Goal: Task Accomplishment & Management: Manage account settings

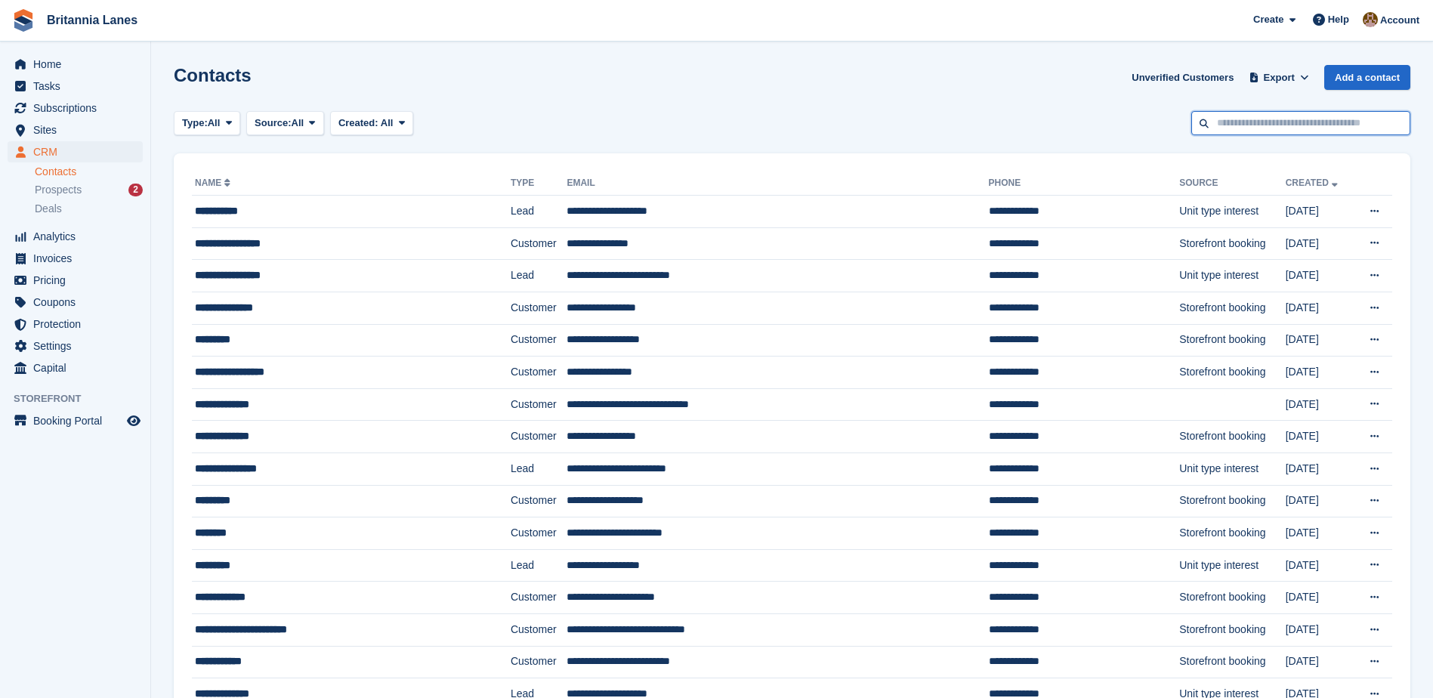
click at [1222, 129] on input "text" at bounding box center [1300, 123] width 219 height 25
type input "******"
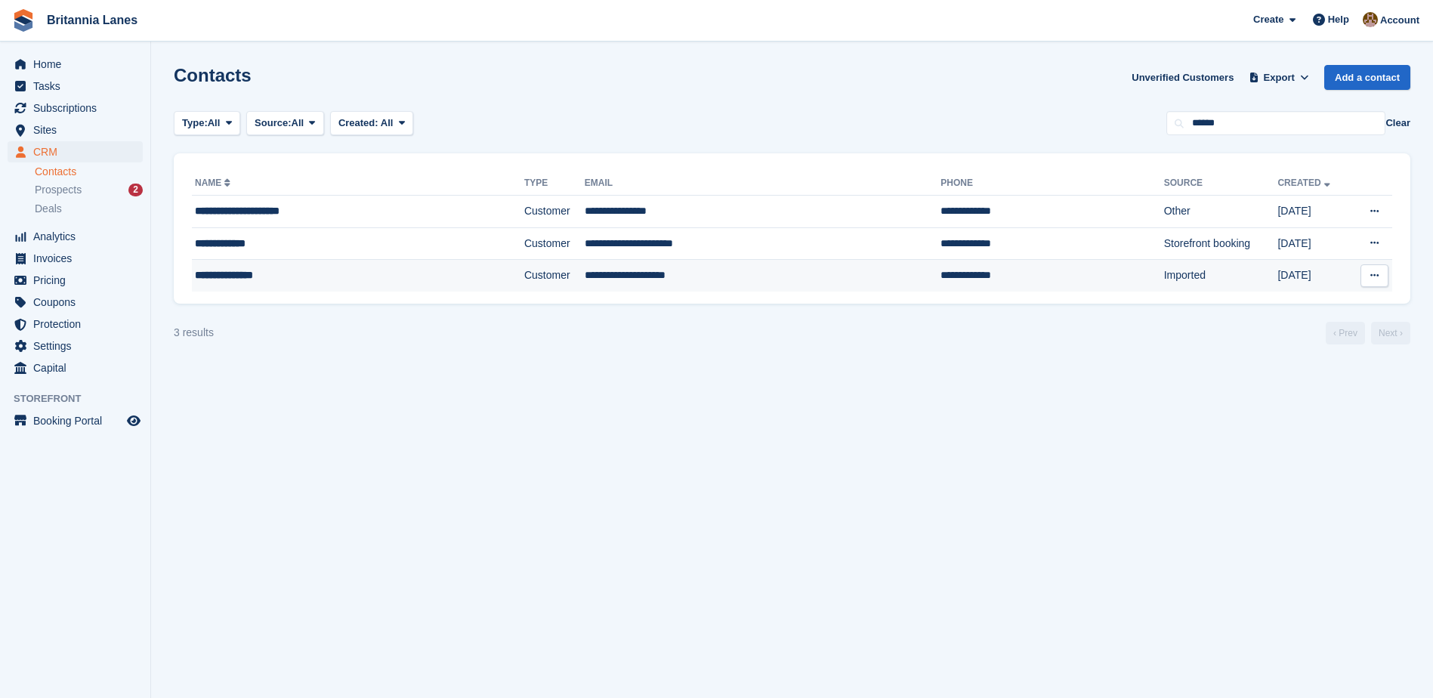
click at [307, 277] on div "**********" at bounding box center [319, 275] width 249 height 16
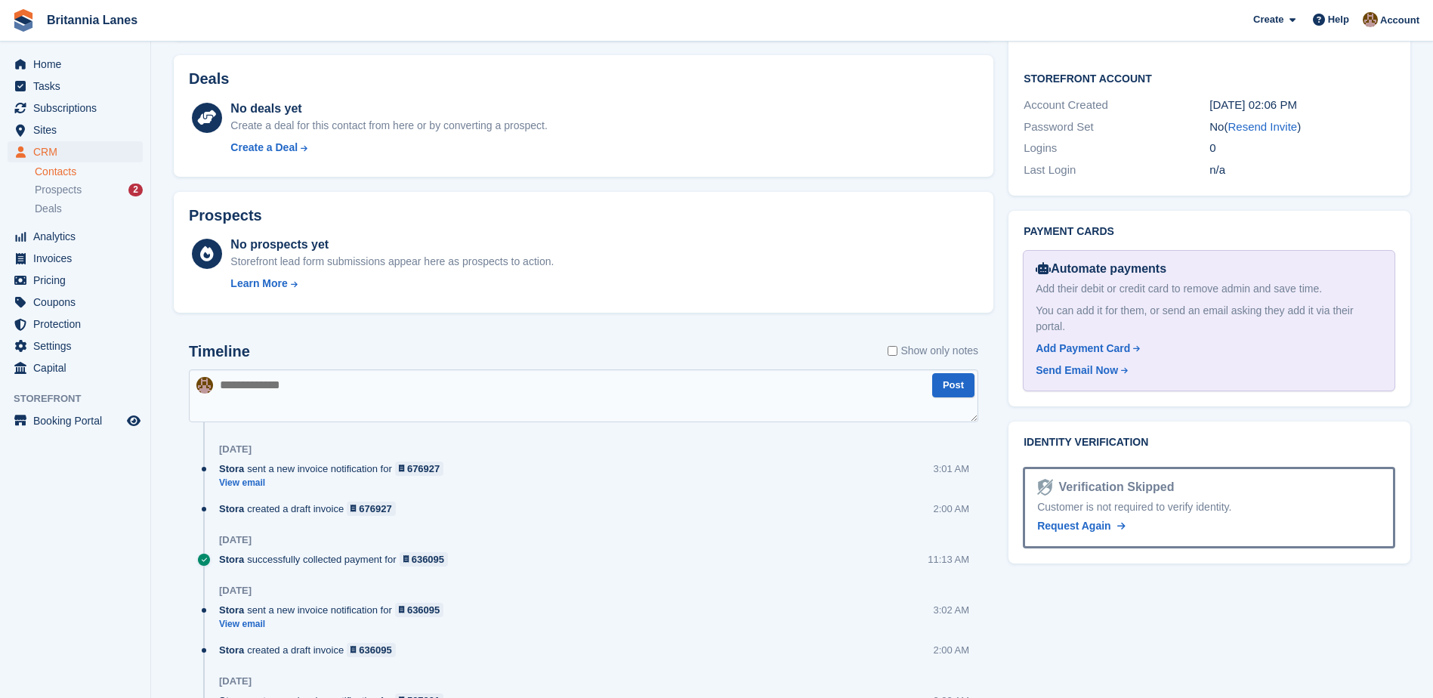
scroll to position [755, 0]
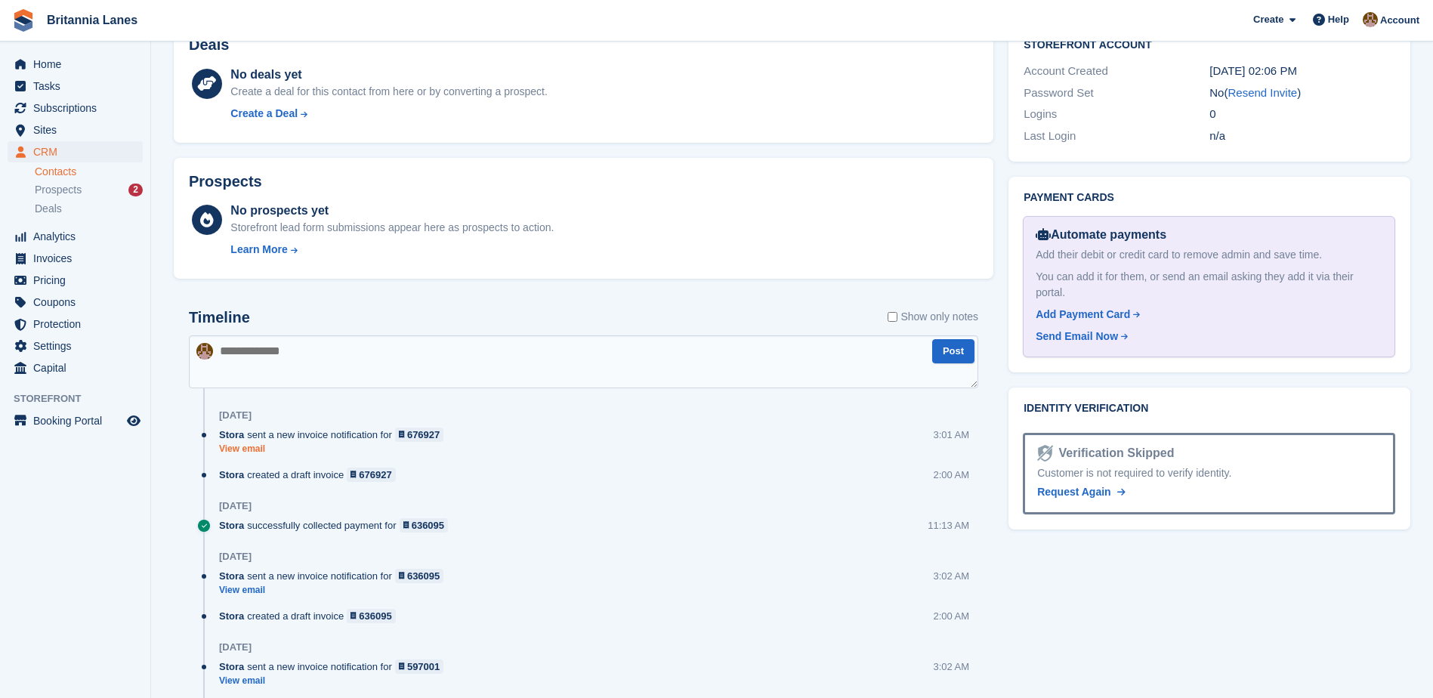
click at [246, 447] on link "View email" at bounding box center [335, 449] width 232 height 13
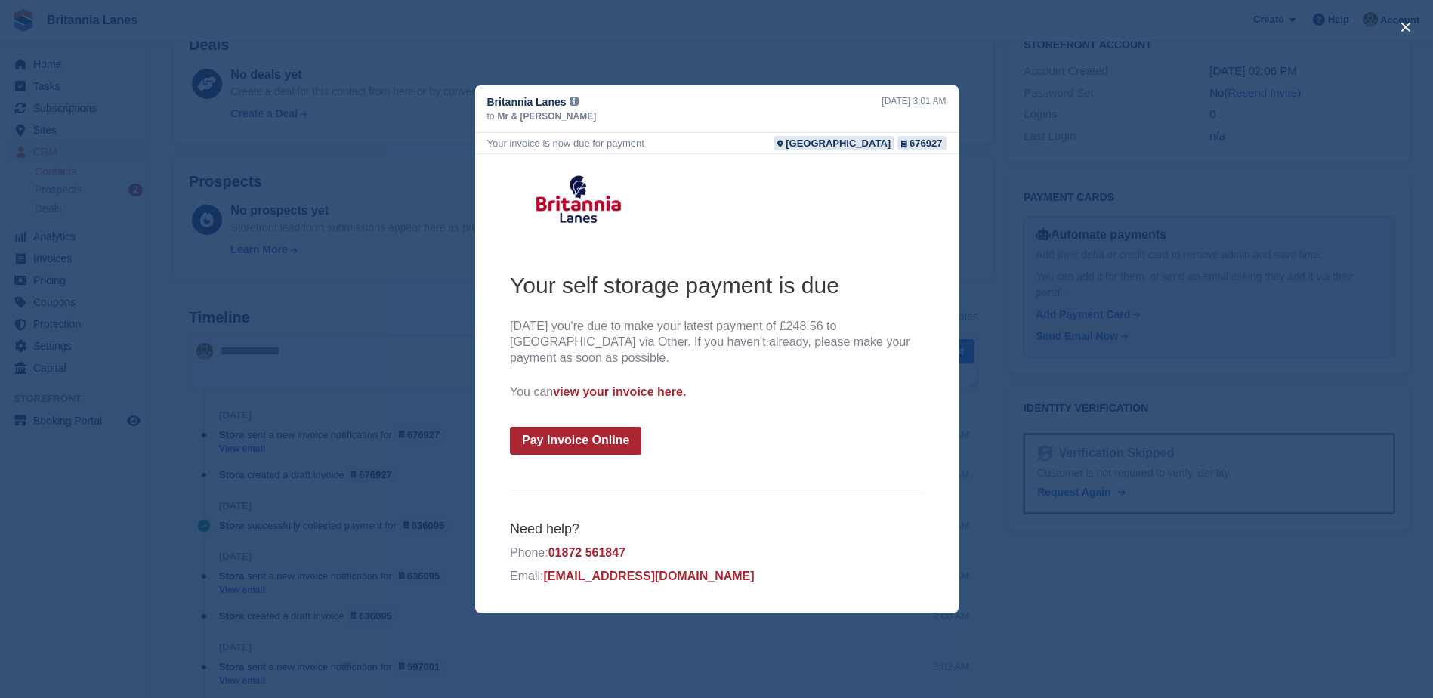
click at [1030, 111] on div "close" at bounding box center [716, 349] width 1433 height 698
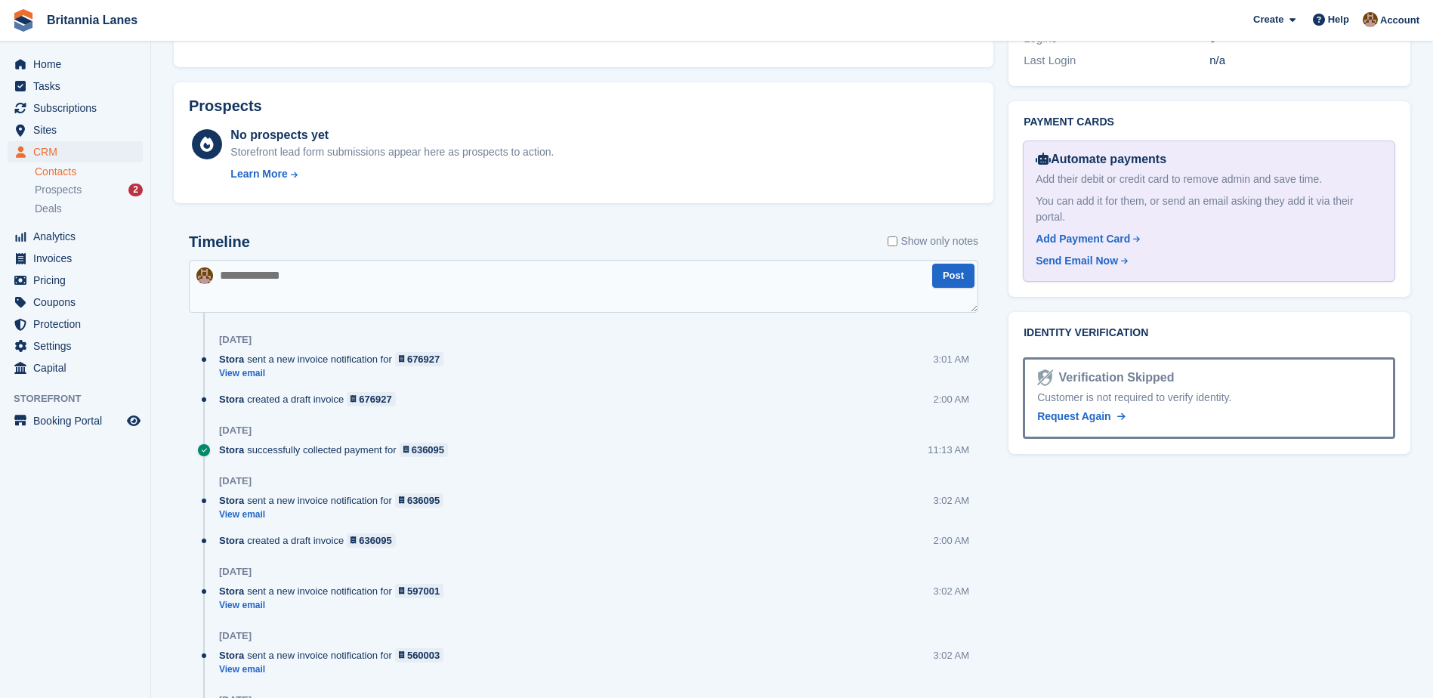
scroll to position [906, 0]
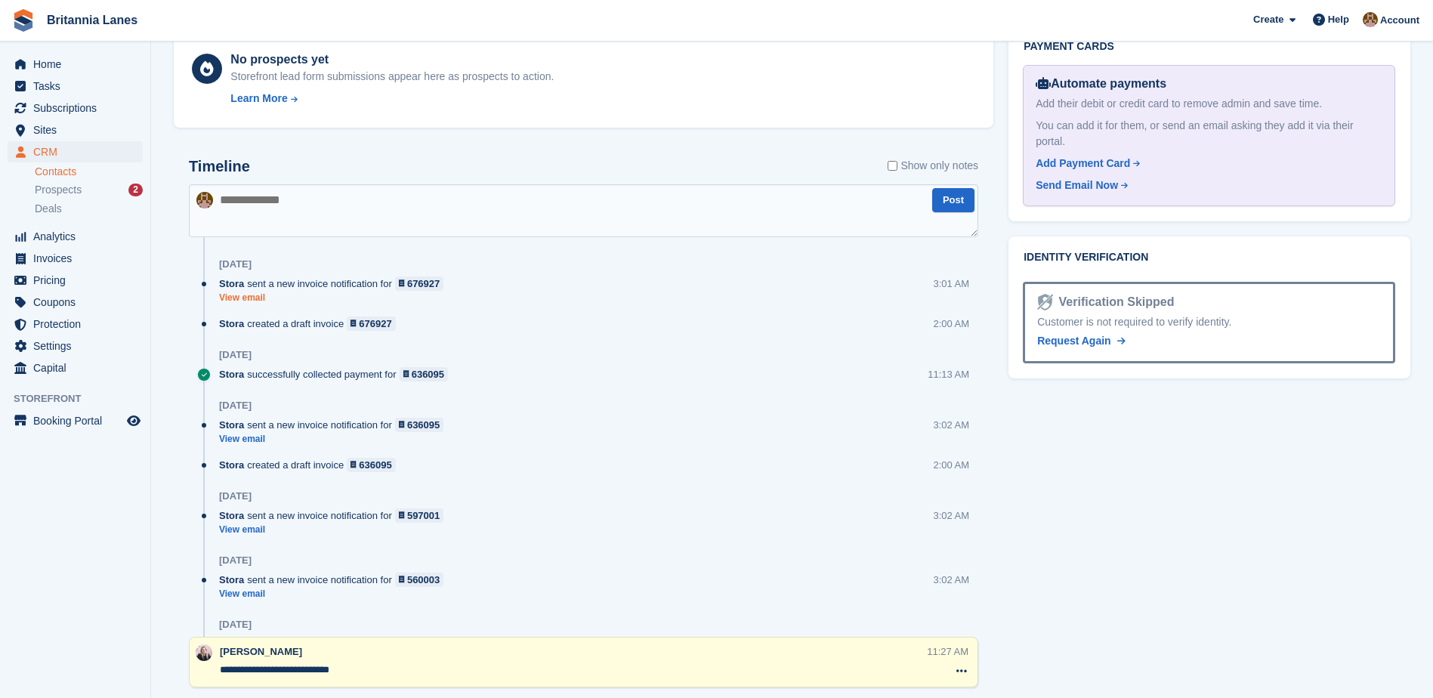
click at [246, 297] on link "View email" at bounding box center [335, 298] width 232 height 13
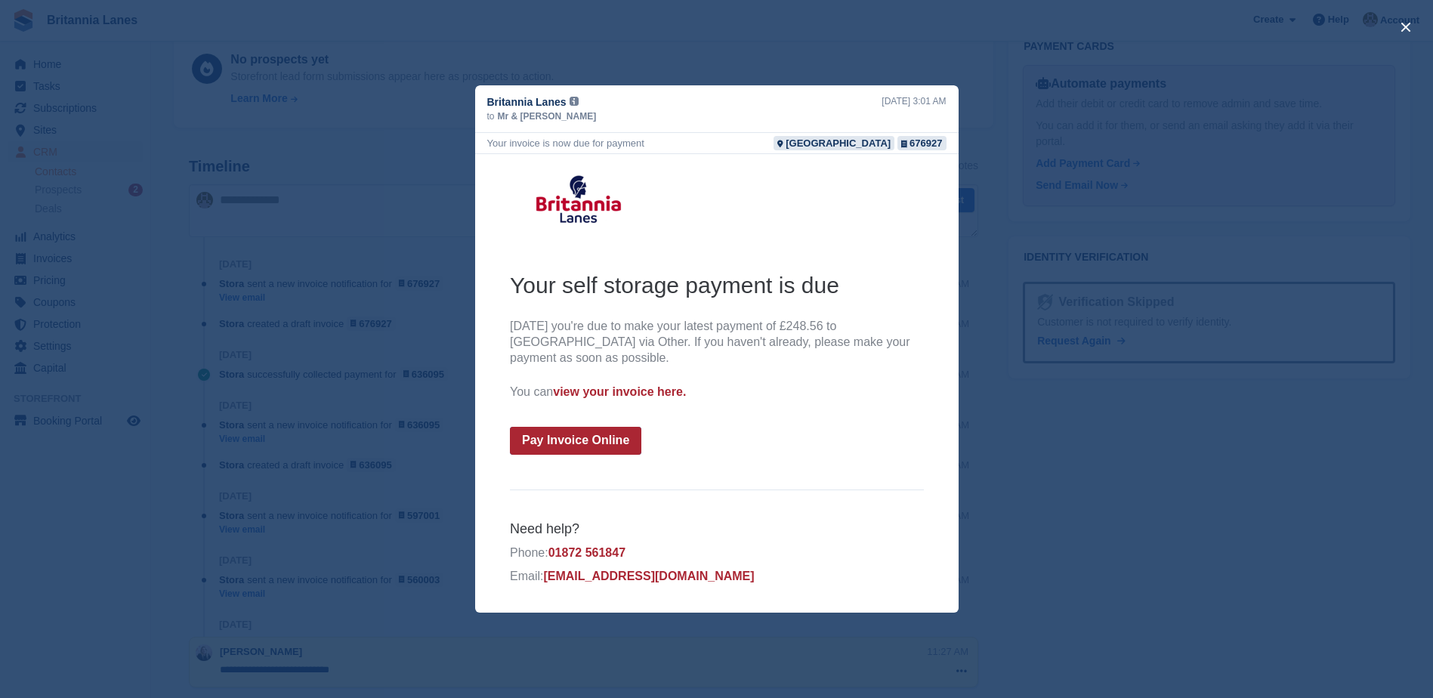
scroll to position [0, 0]
click at [338, 185] on div "close" at bounding box center [716, 349] width 1433 height 698
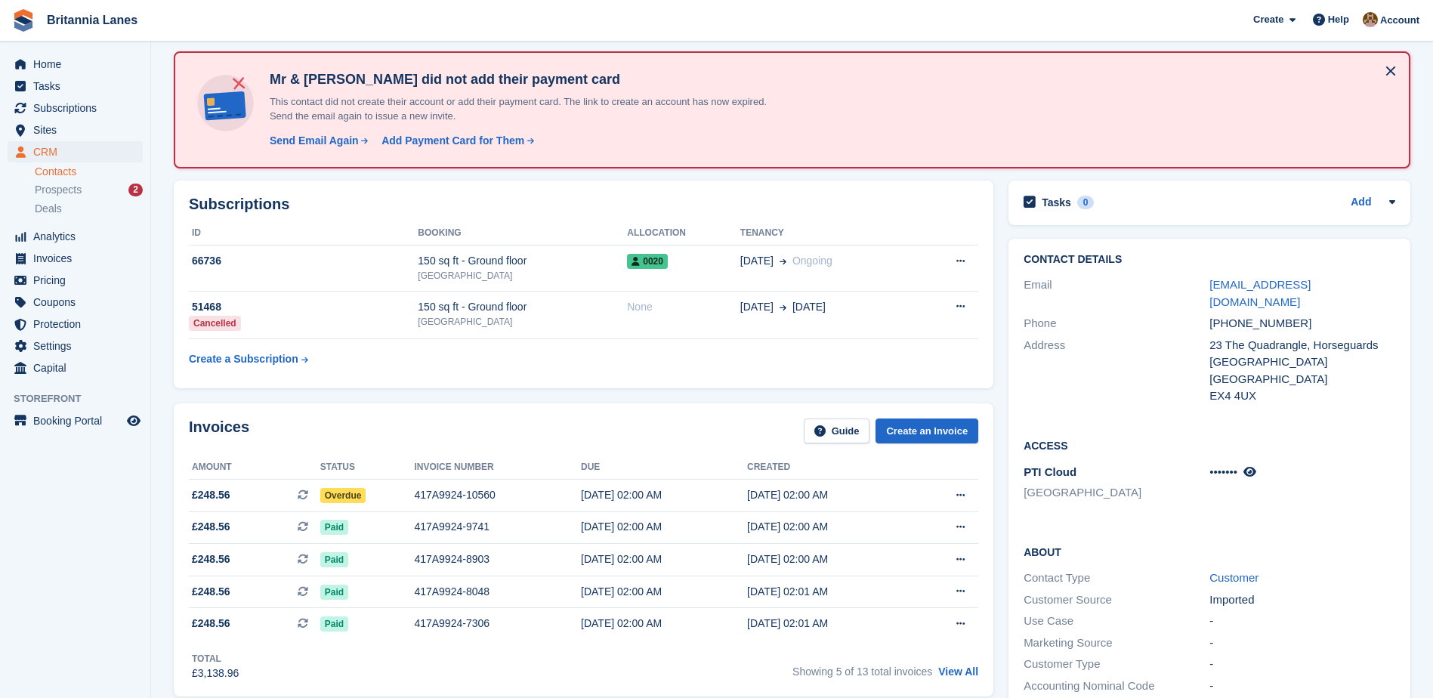
scroll to position [151, 0]
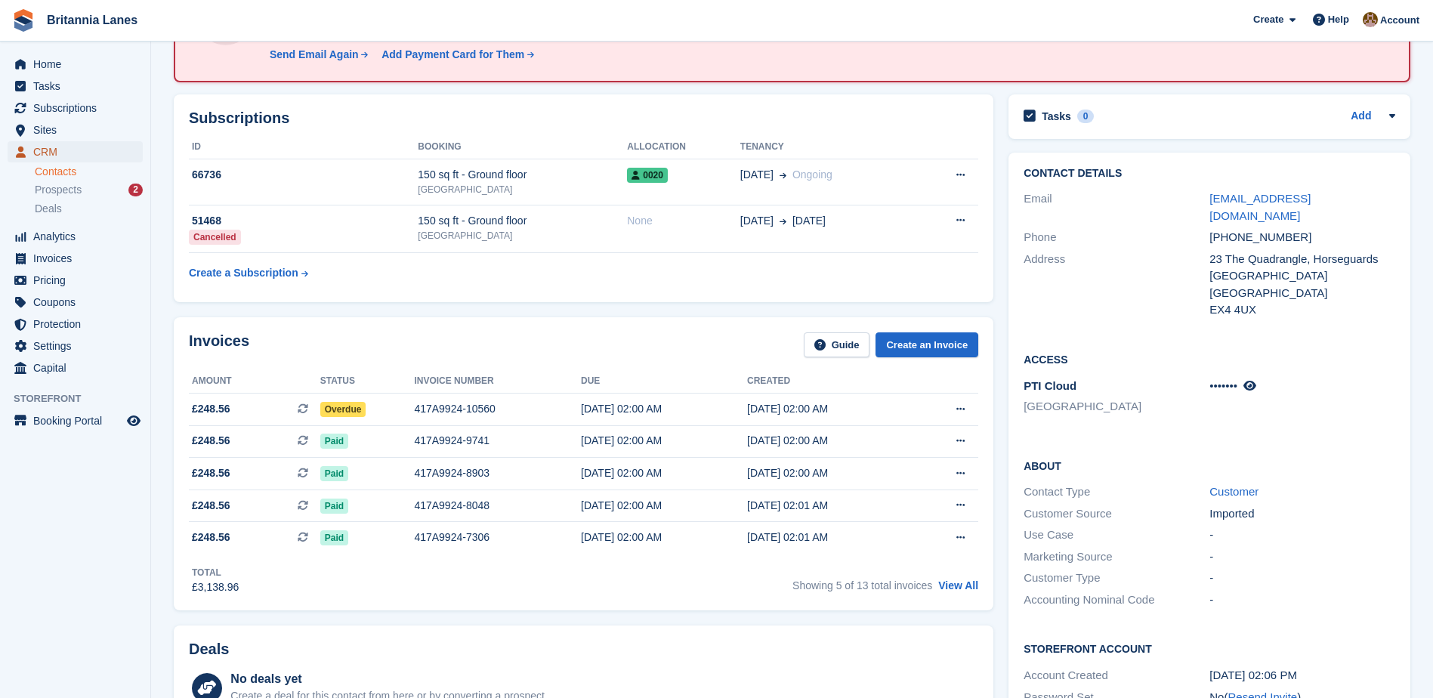
click at [45, 155] on span "CRM" at bounding box center [78, 151] width 91 height 21
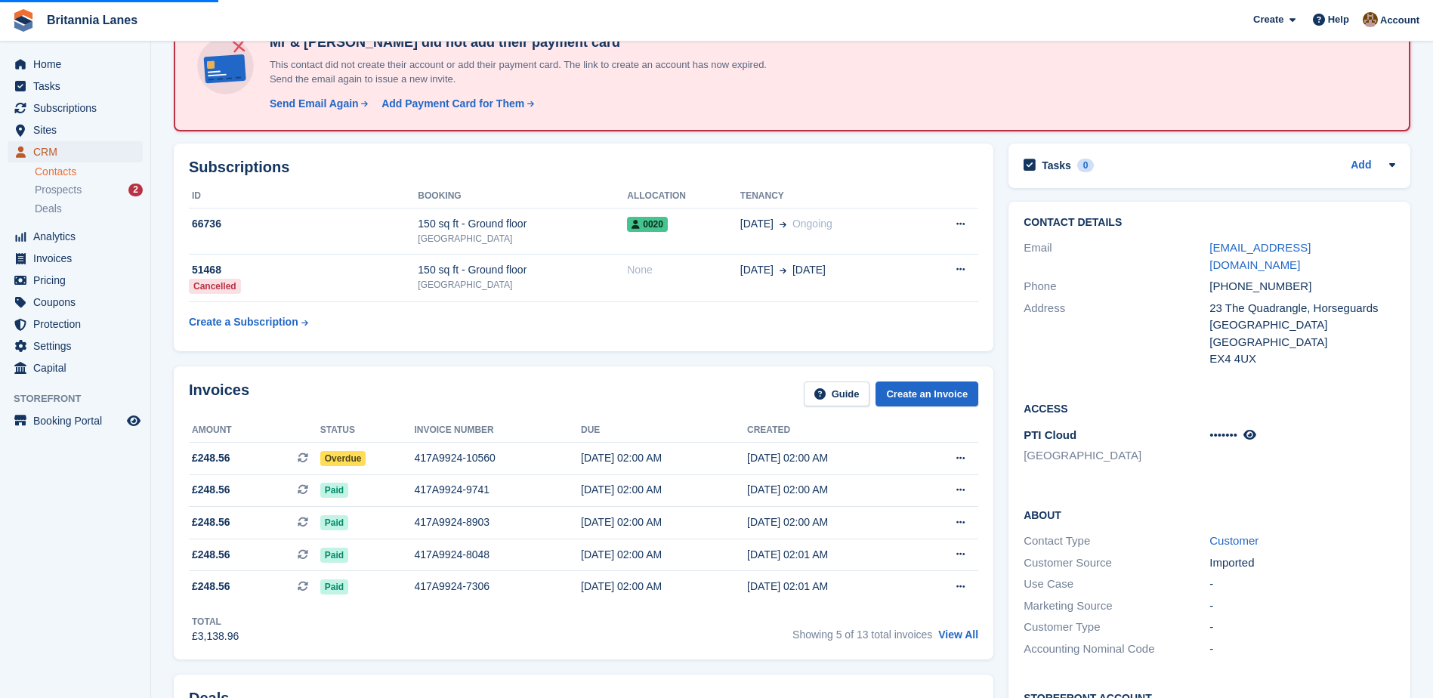
scroll to position [76, 0]
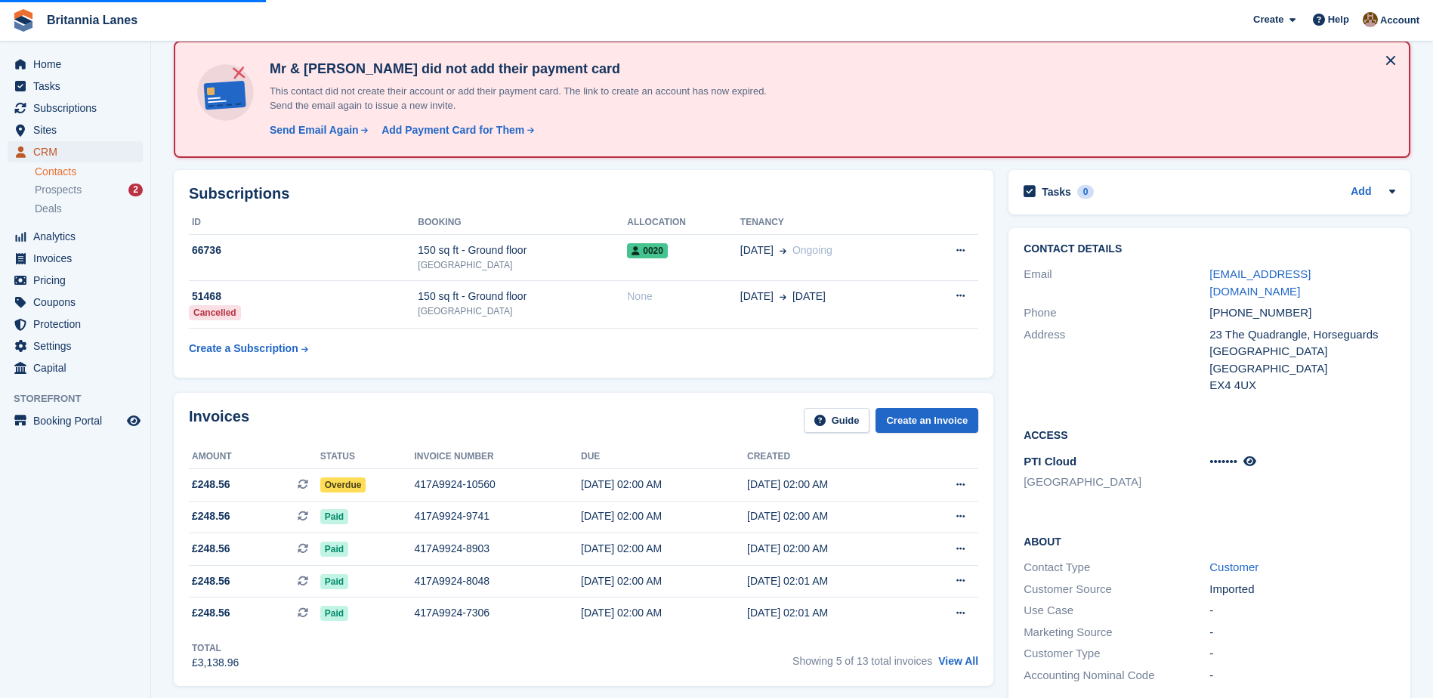
click at [49, 149] on span "CRM" at bounding box center [78, 151] width 91 height 21
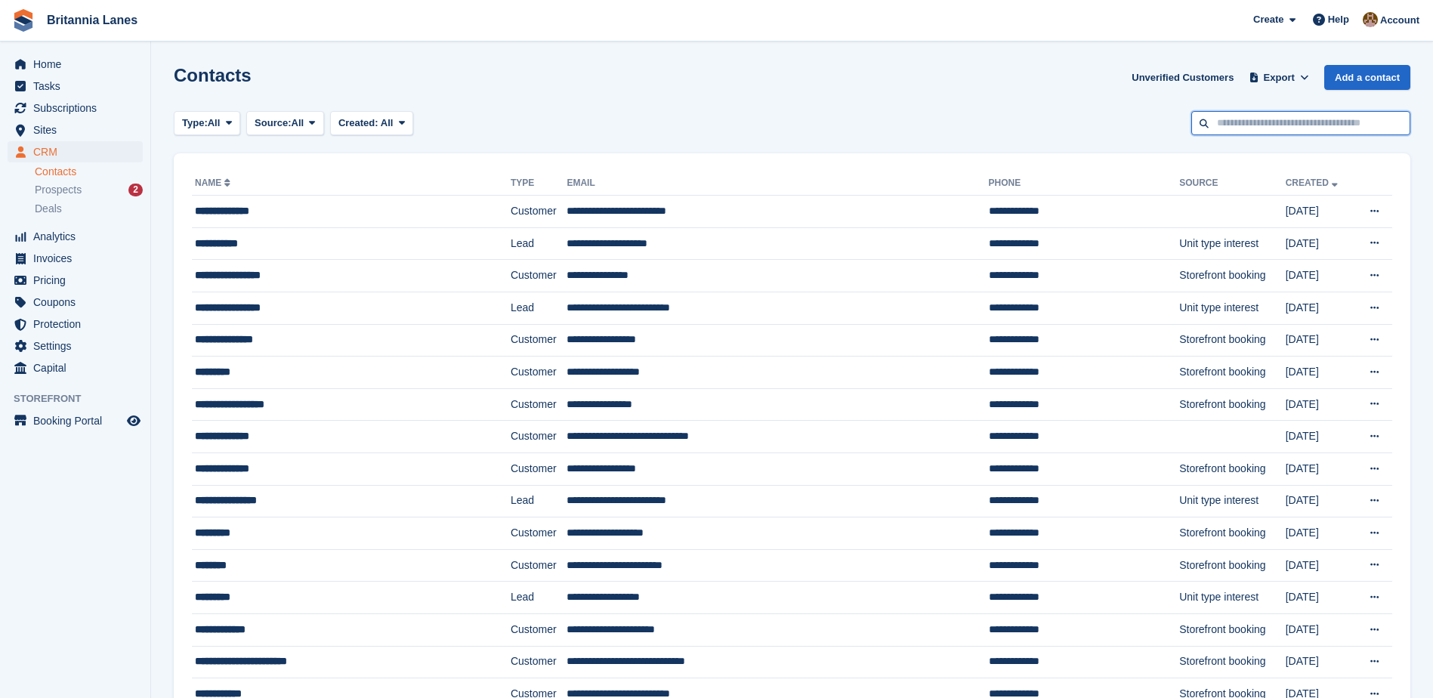
click at [1240, 123] on input "text" at bounding box center [1300, 123] width 219 height 25
type input "*******"
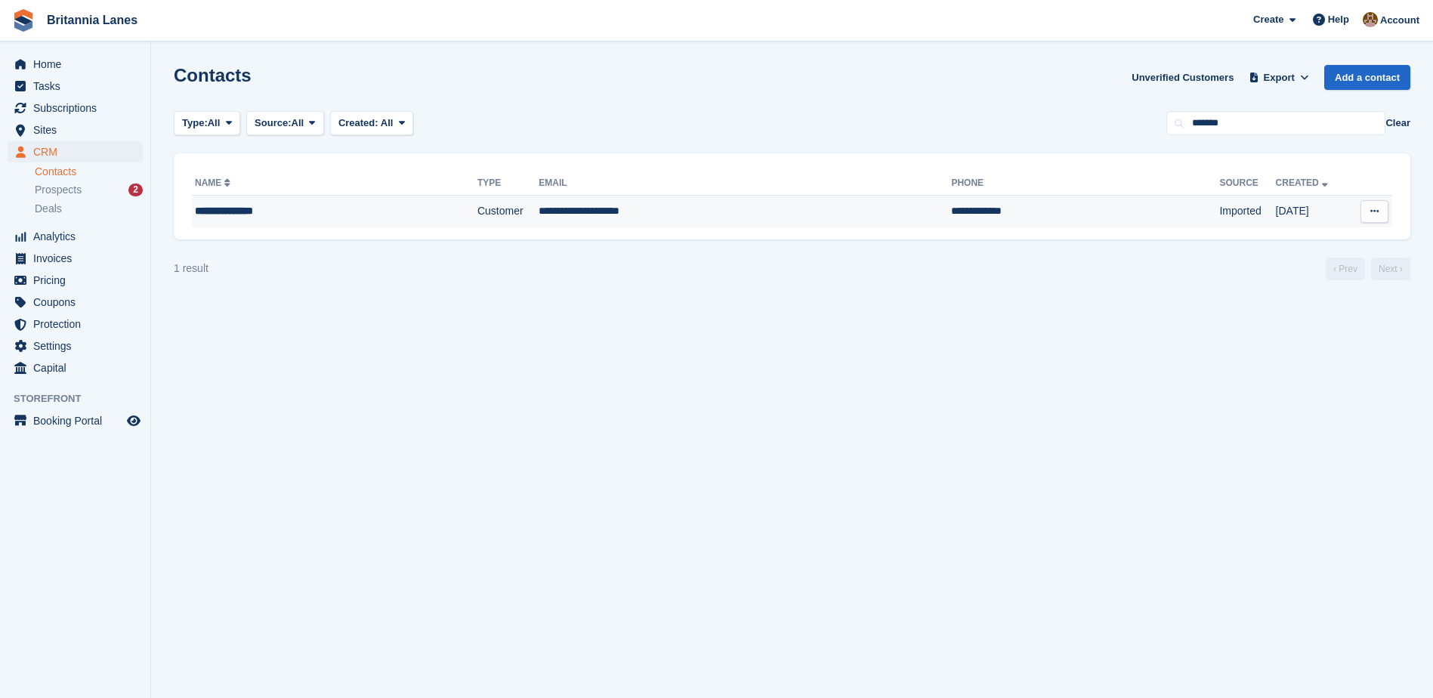
click at [477, 215] on td "Customer" at bounding box center [507, 212] width 61 height 32
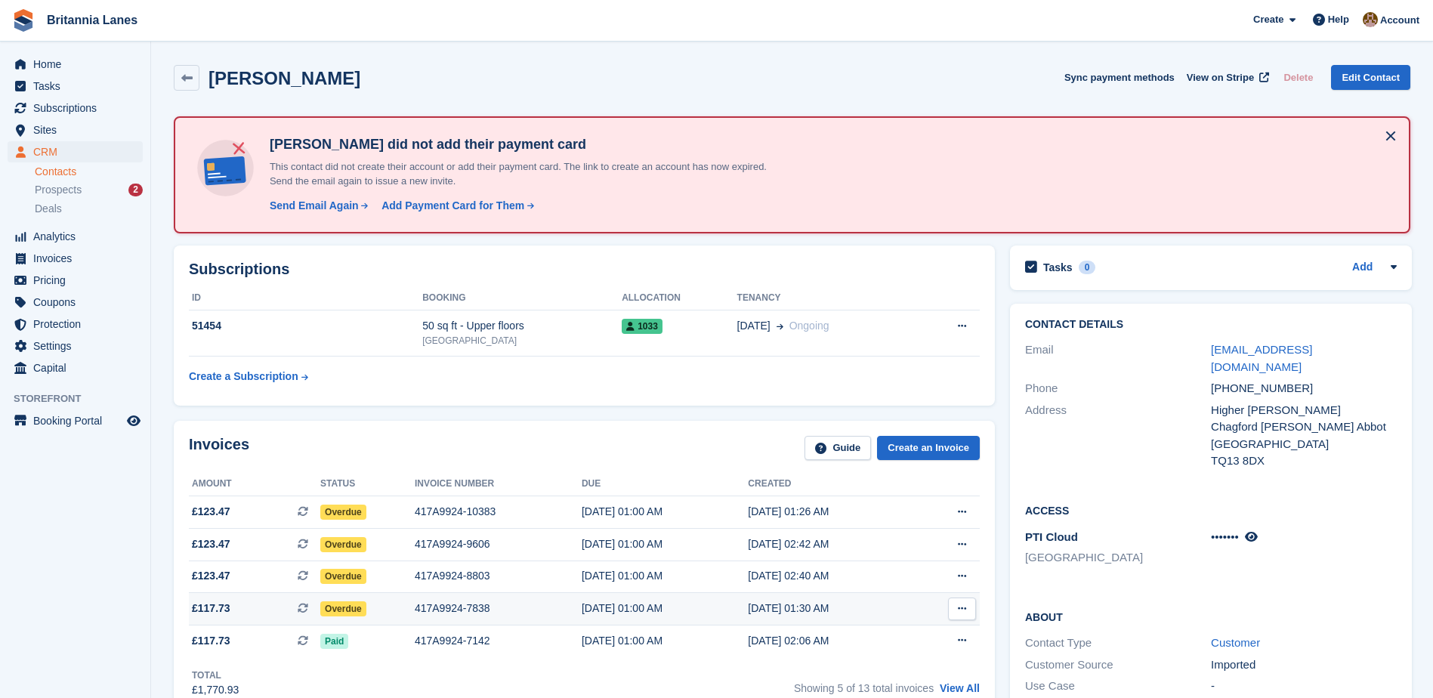
click at [347, 608] on span "Overdue" at bounding box center [343, 608] width 46 height 15
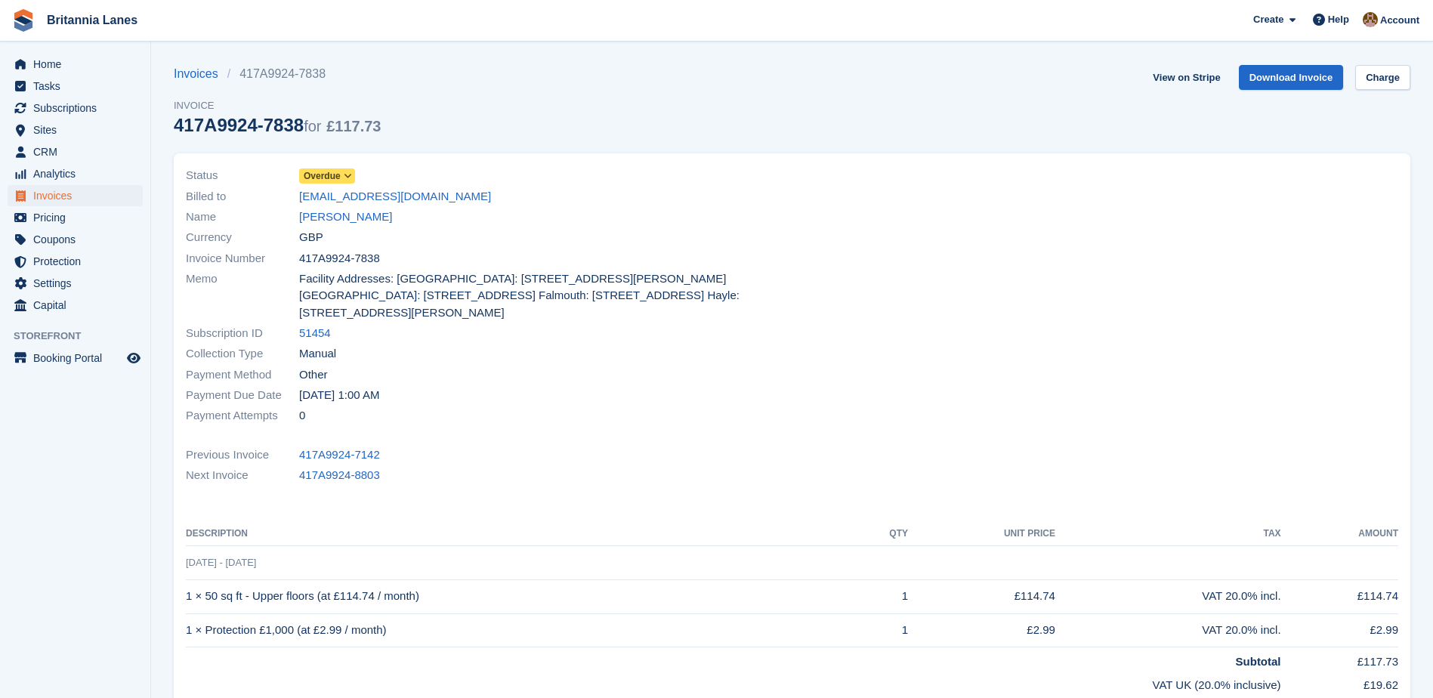
click at [336, 174] on span "Overdue" at bounding box center [322, 176] width 37 height 14
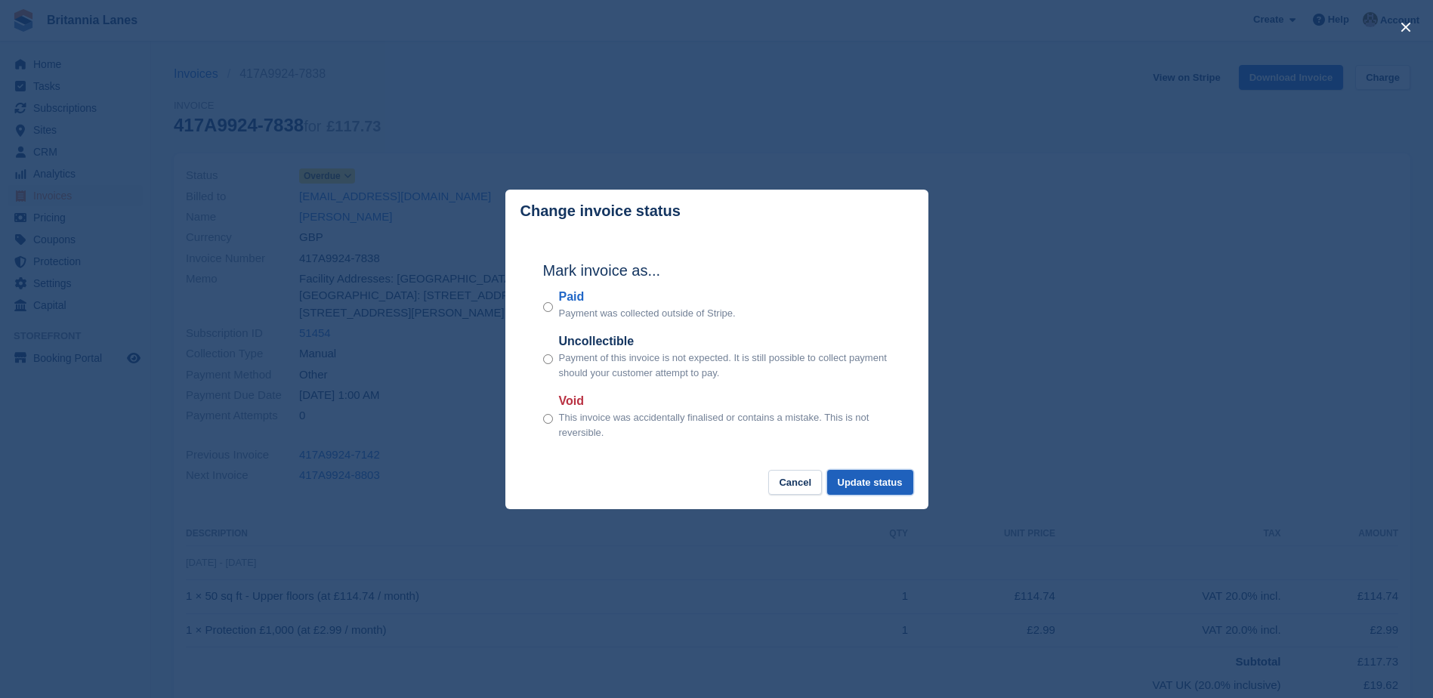
click at [887, 480] on button "Update status" at bounding box center [870, 482] width 86 height 25
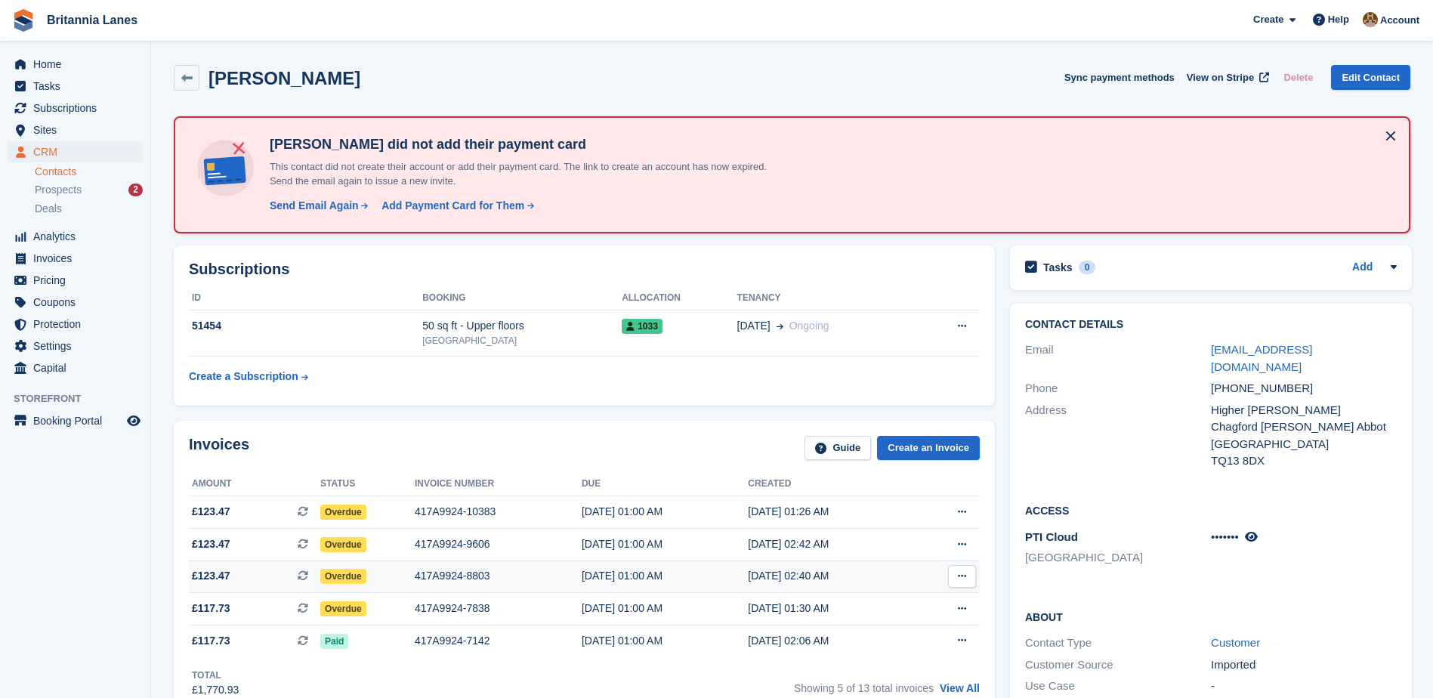
click at [341, 583] on span "Overdue" at bounding box center [343, 576] width 46 height 15
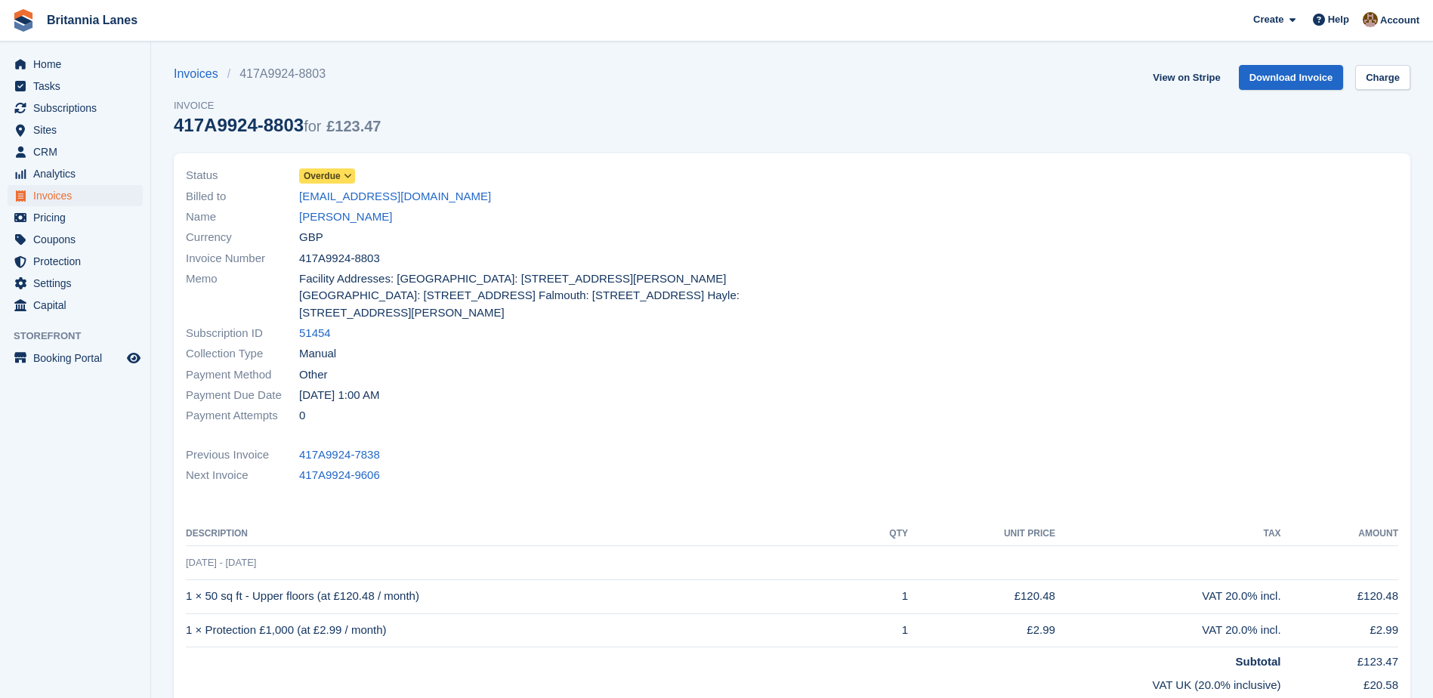
click at [329, 176] on span "Overdue" at bounding box center [322, 176] width 37 height 14
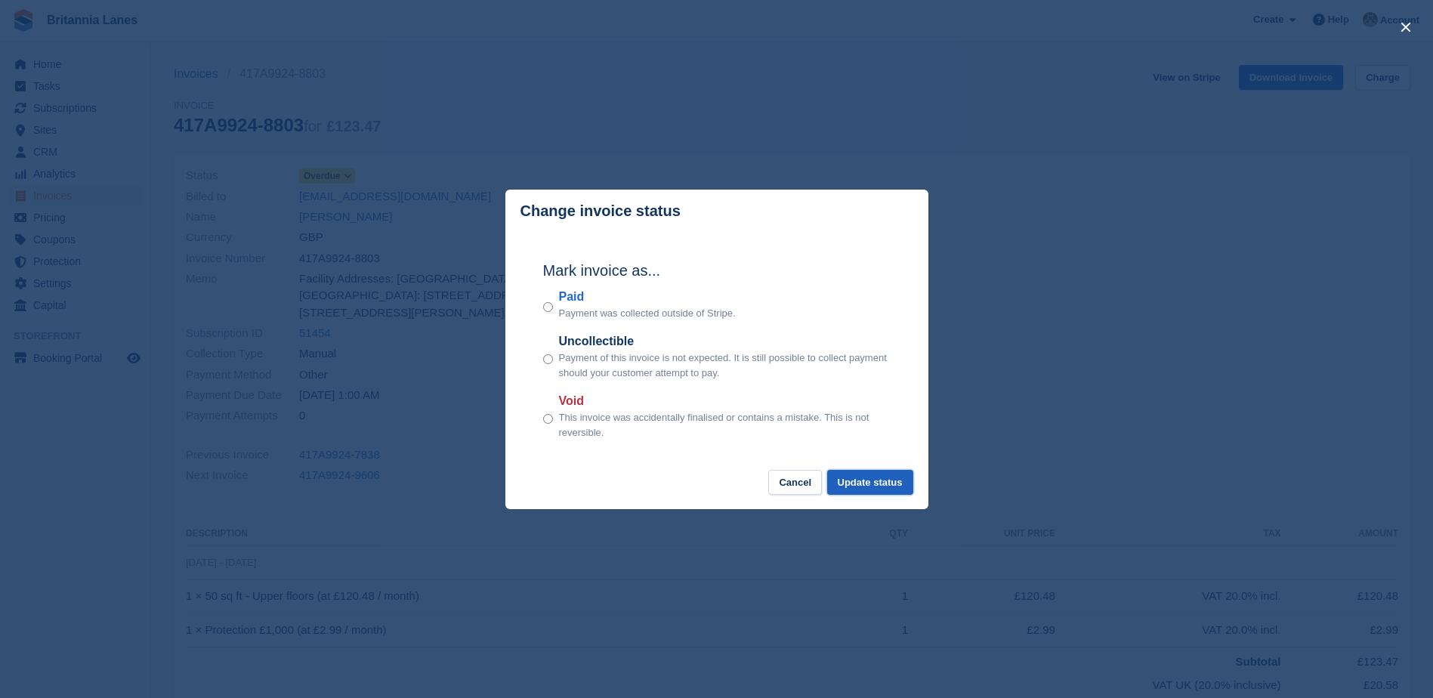
click at [885, 486] on button "Update status" at bounding box center [870, 482] width 86 height 25
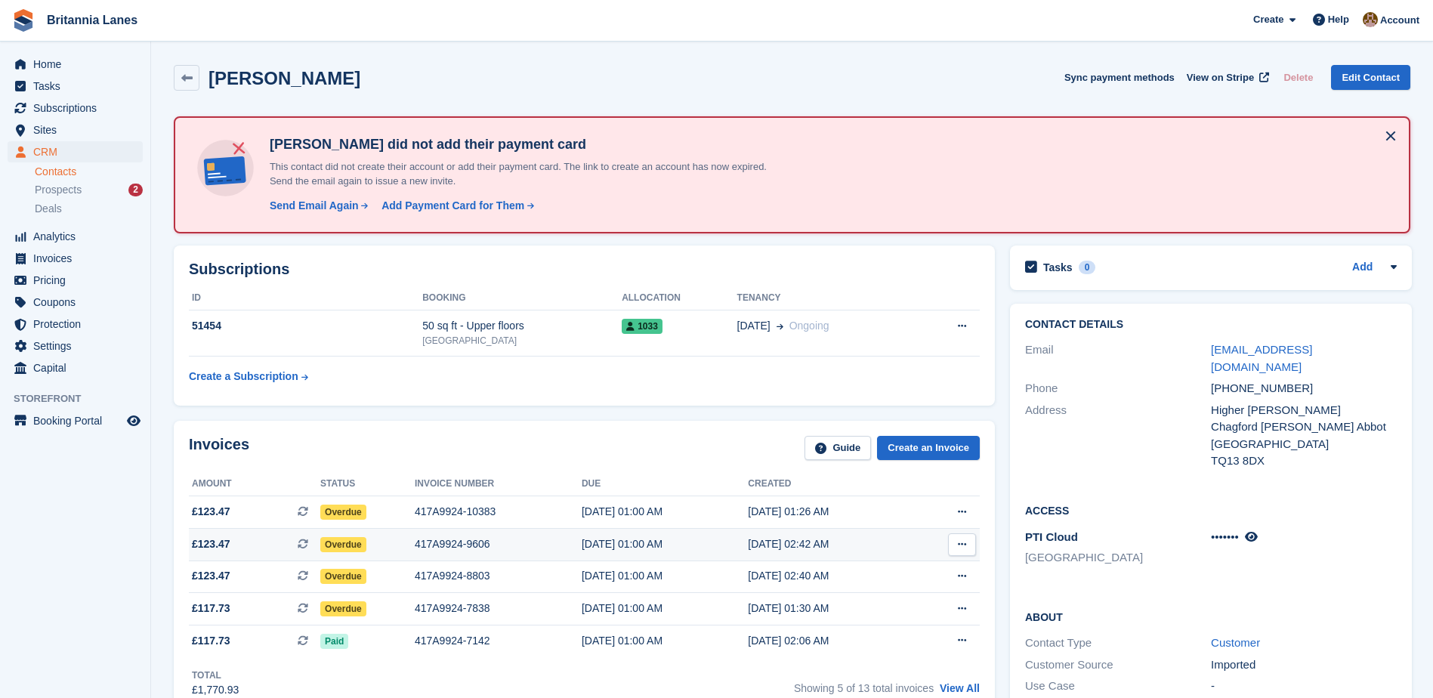
click at [350, 543] on span "Overdue" at bounding box center [343, 544] width 46 height 15
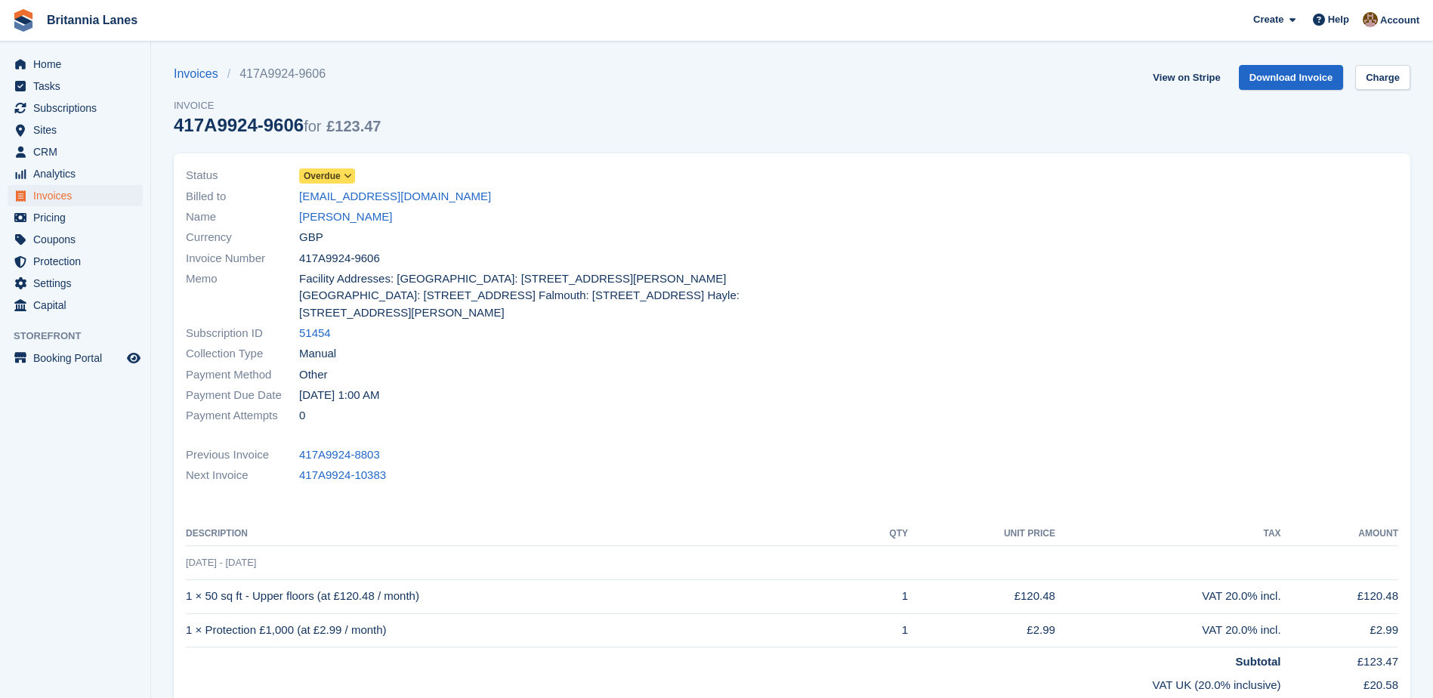
click at [330, 174] on span "Overdue" at bounding box center [322, 176] width 37 height 14
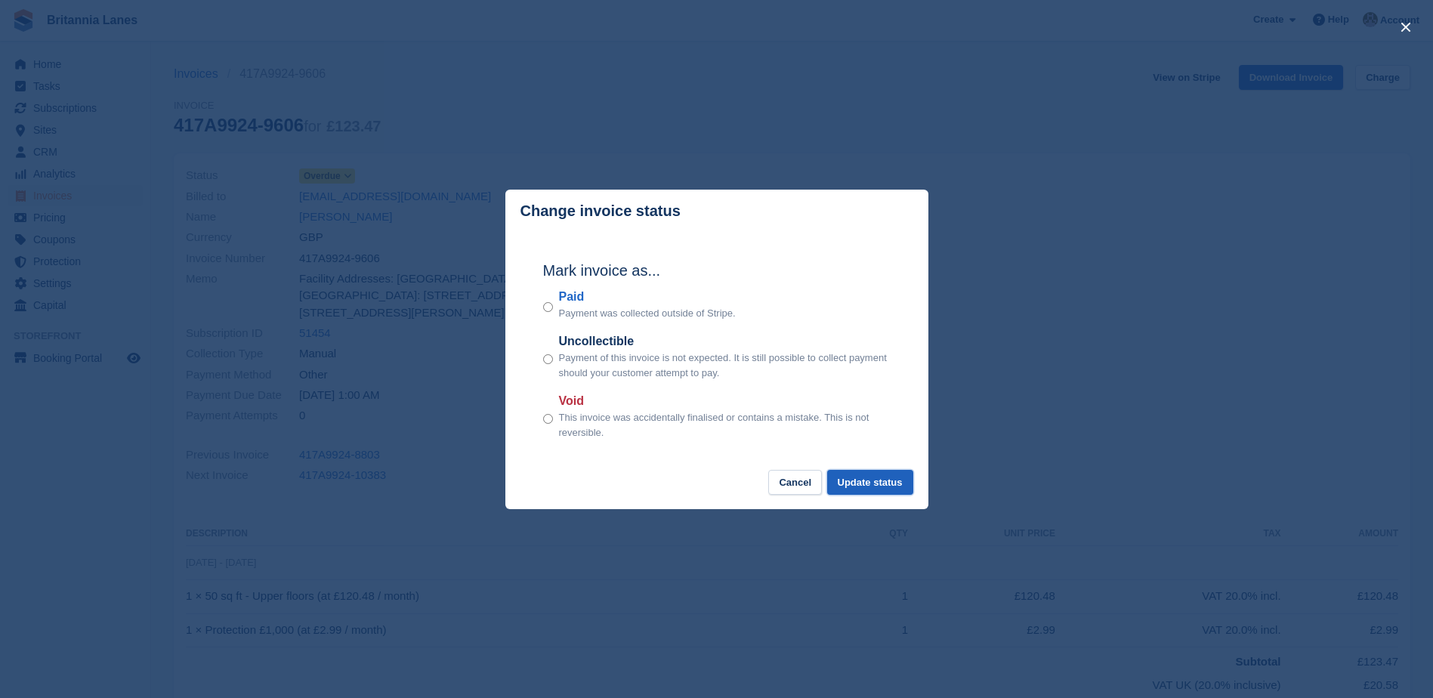
click at [858, 480] on button "Update status" at bounding box center [870, 482] width 86 height 25
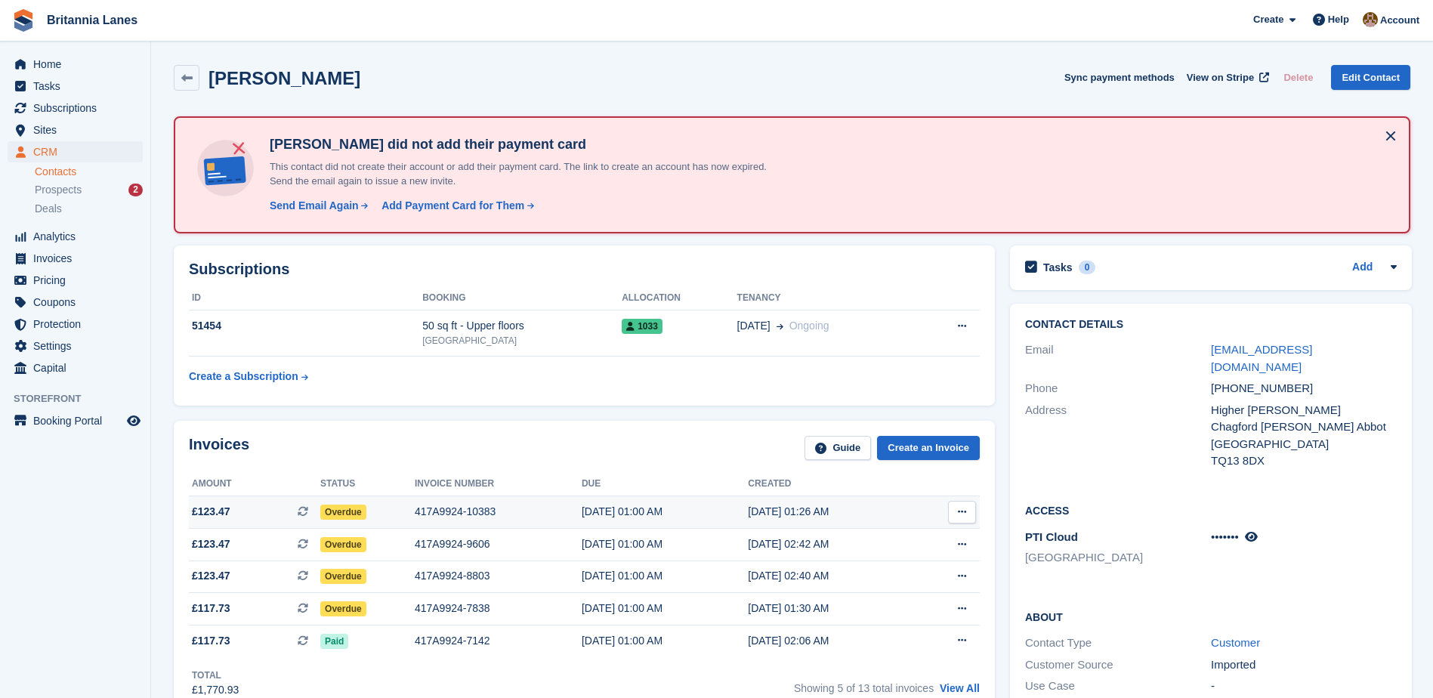
click at [352, 505] on span "Overdue" at bounding box center [343, 512] width 46 height 15
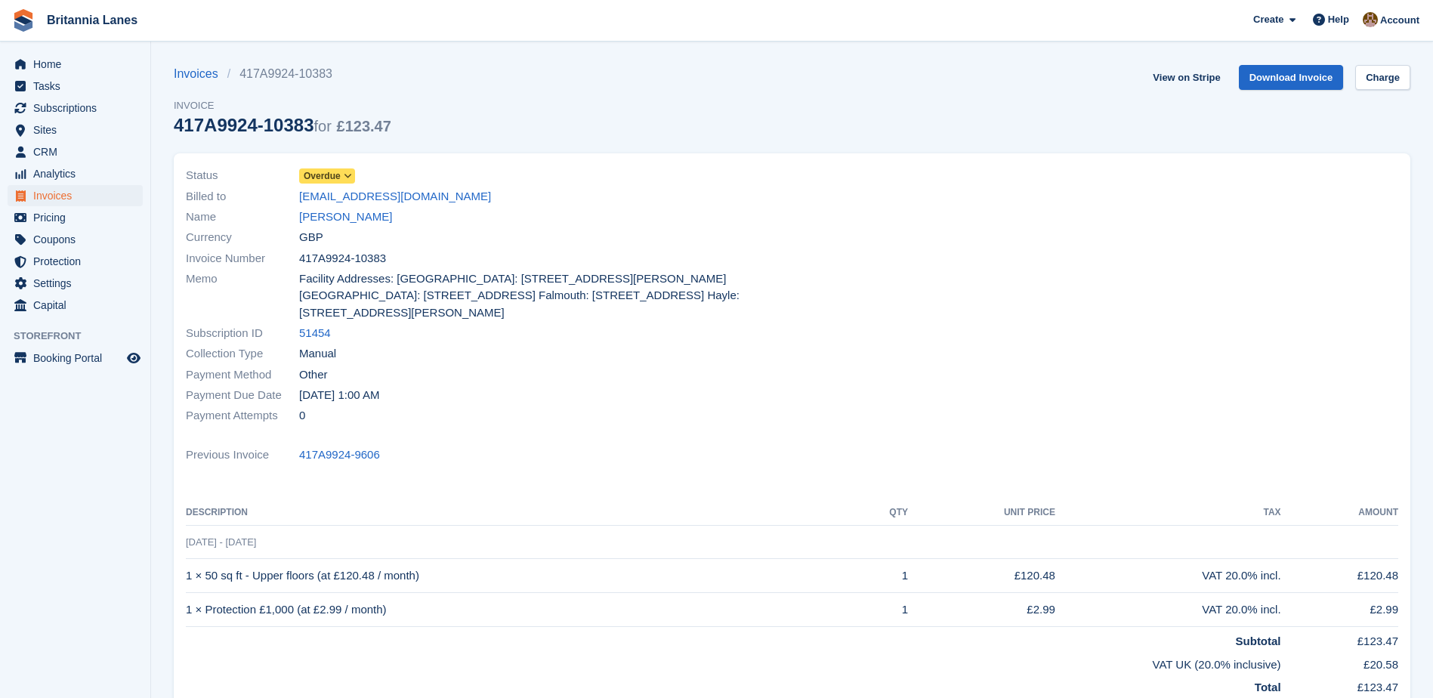
click at [339, 170] on span "Overdue" at bounding box center [322, 176] width 37 height 14
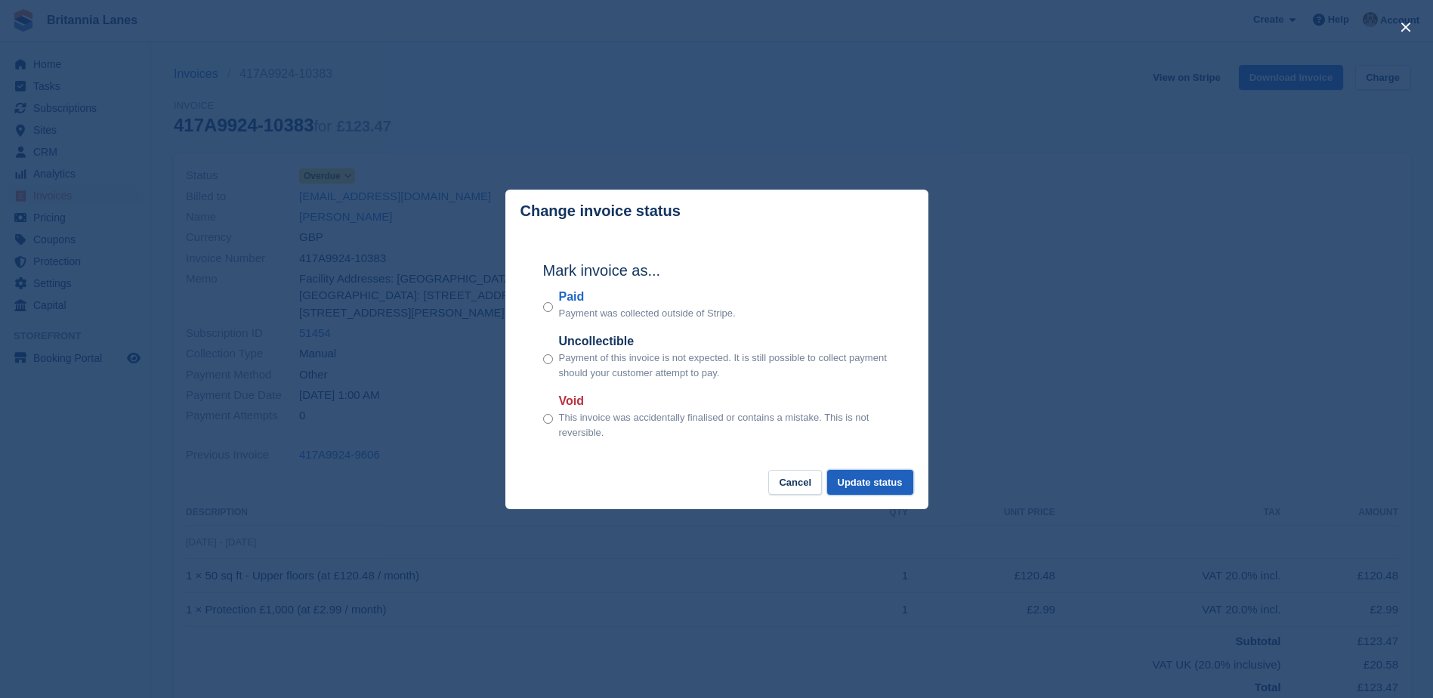
click at [857, 482] on button "Update status" at bounding box center [870, 482] width 86 height 25
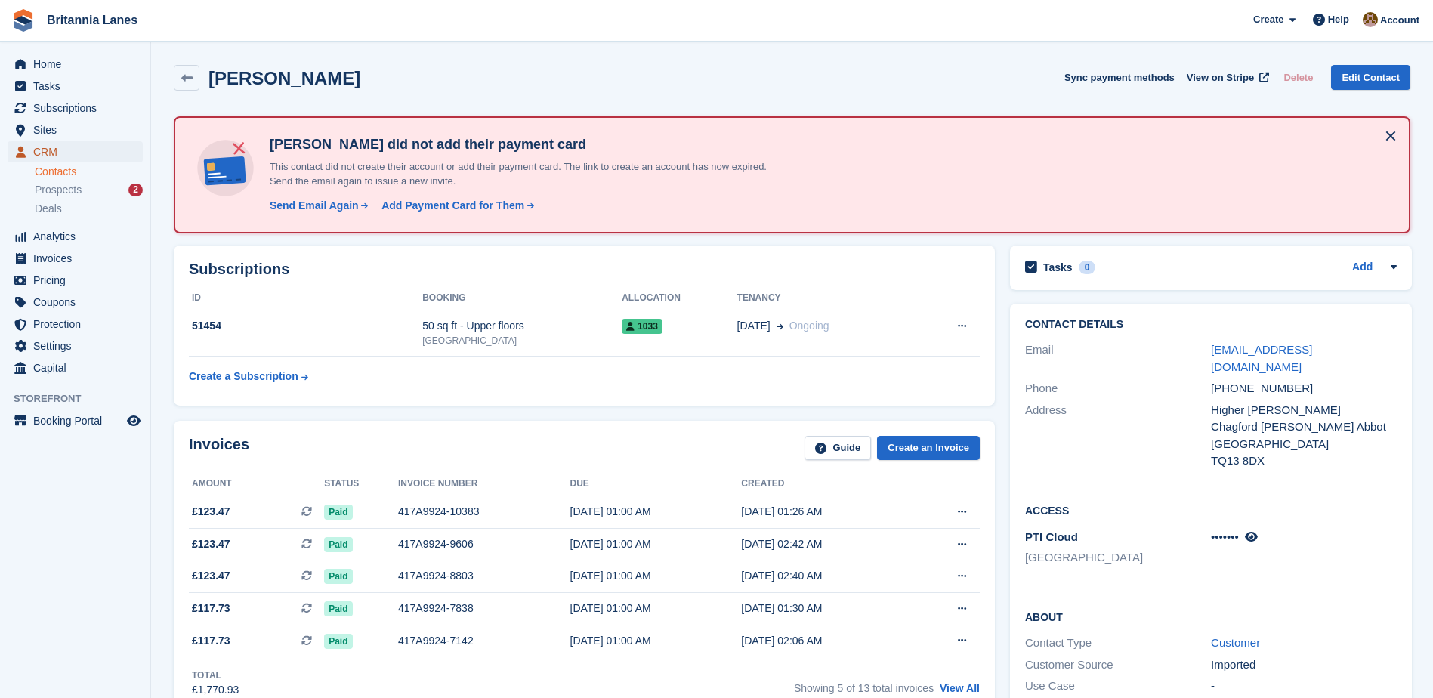
click at [57, 153] on span "CRM" at bounding box center [78, 151] width 91 height 21
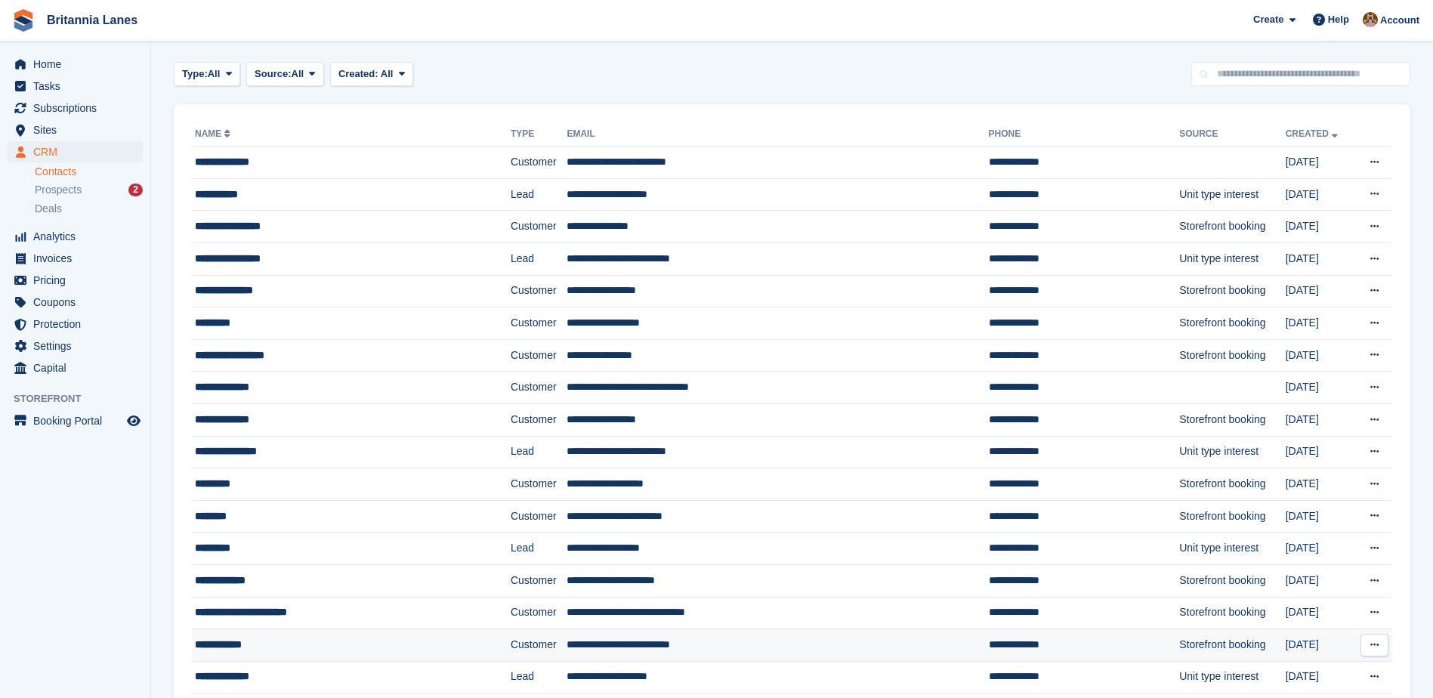
scroll to position [76, 0]
